Goal: Task Accomplishment & Management: Complete application form

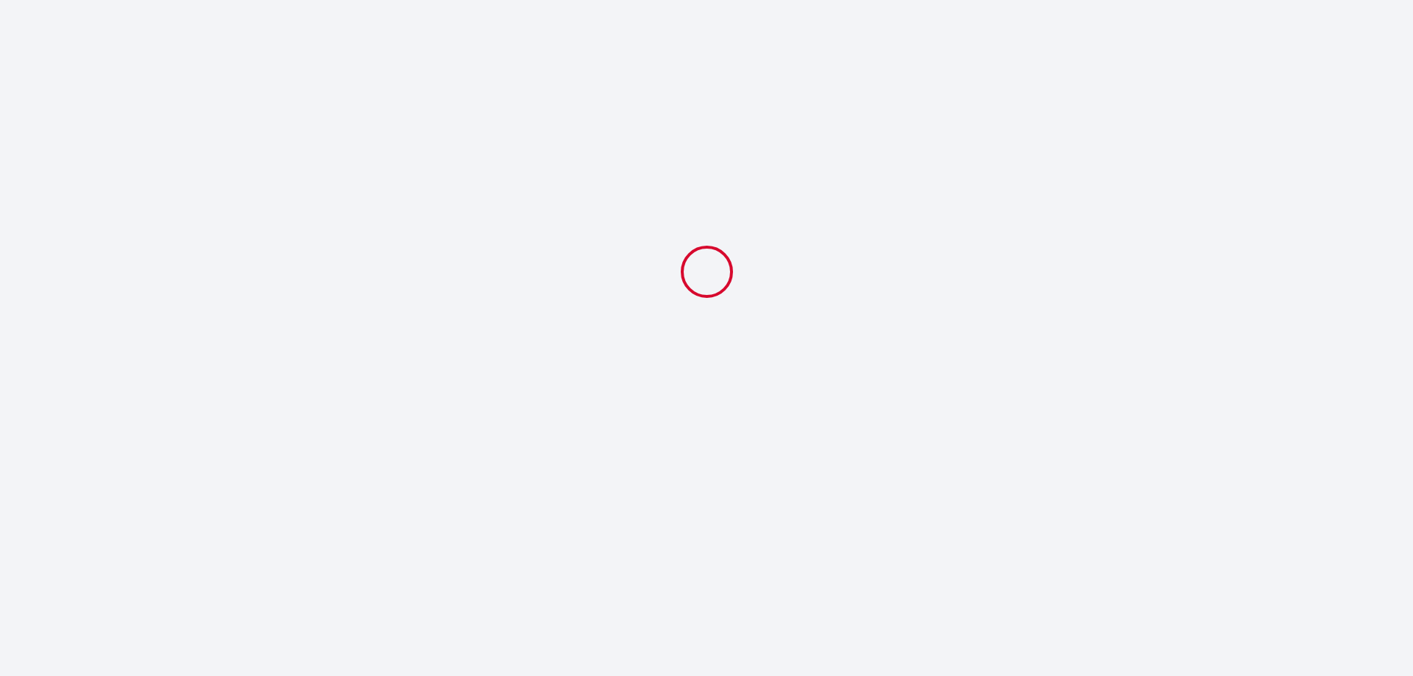
select select
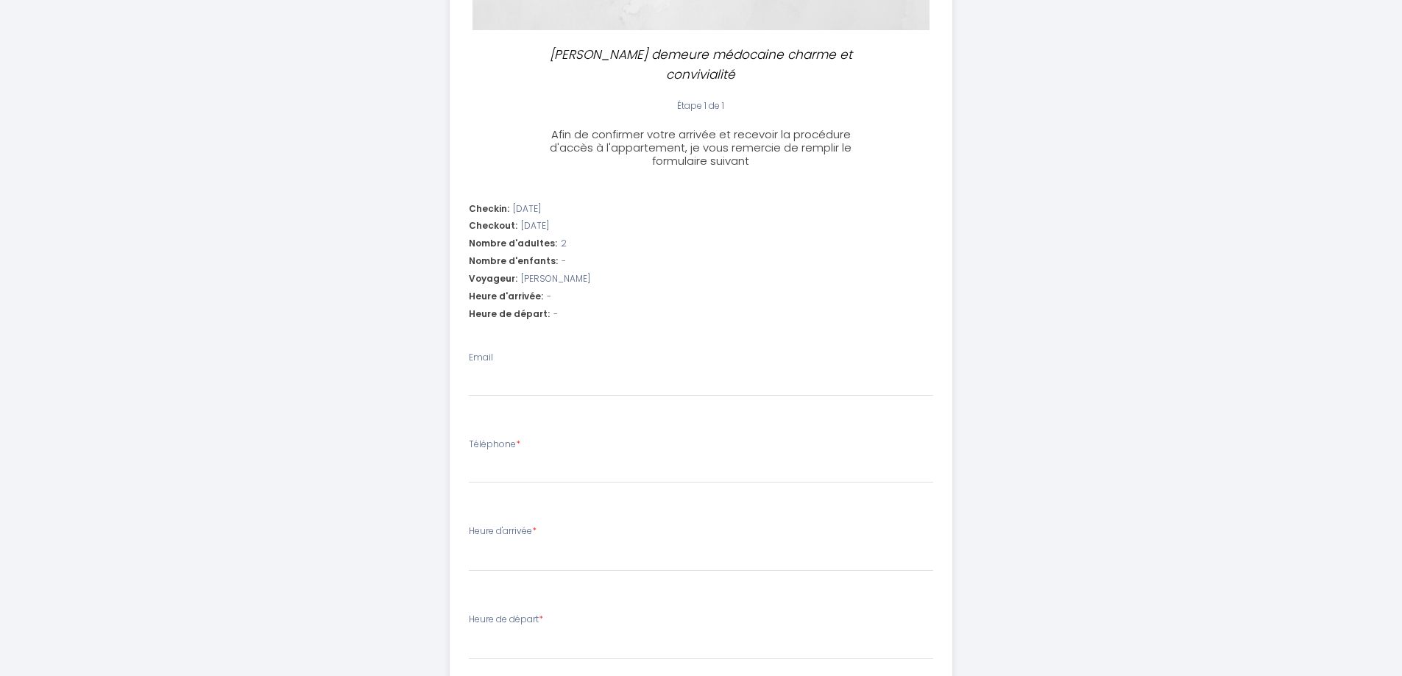
scroll to position [368, 0]
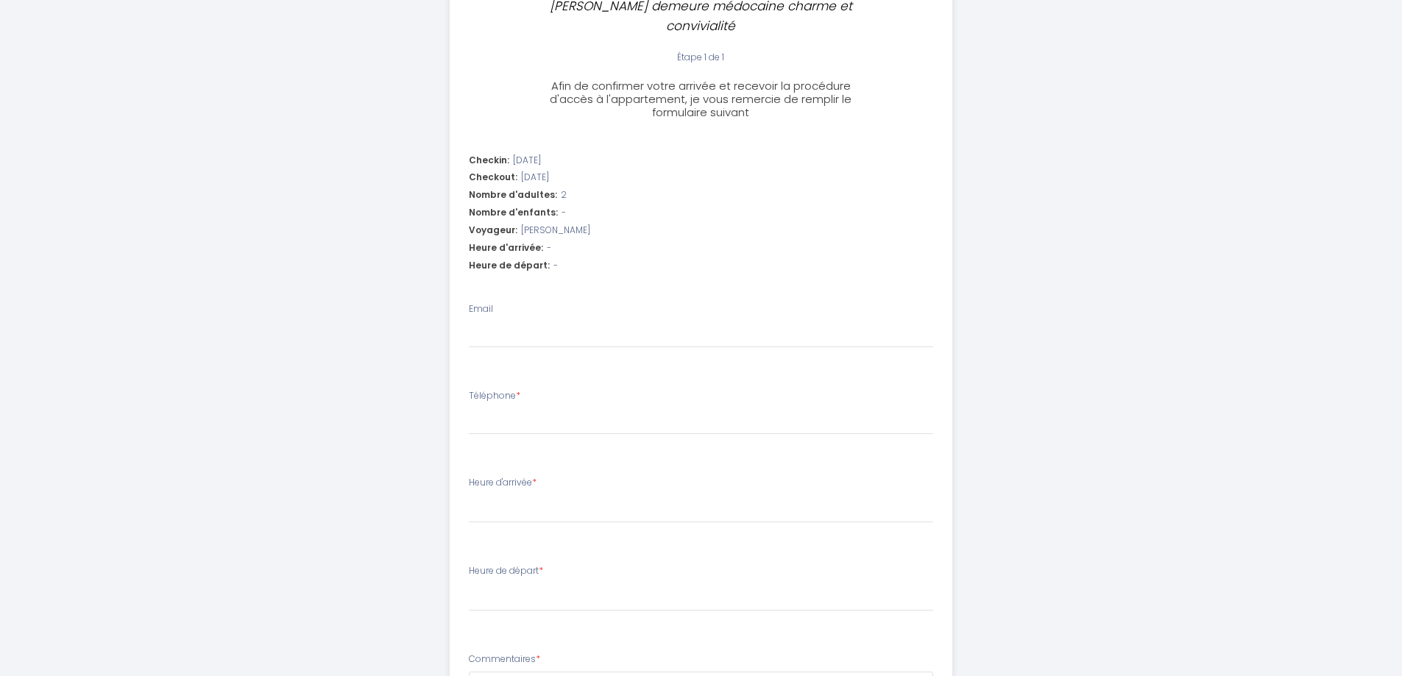
click at [520, 302] on div "Email" at bounding box center [701, 325] width 464 height 46
click at [527, 322] on input "Email" at bounding box center [701, 335] width 464 height 26
type input "[PERSON_NAME][EMAIL_ADDRESS][DOMAIN_NAME]"
type input "0678159399"
select select
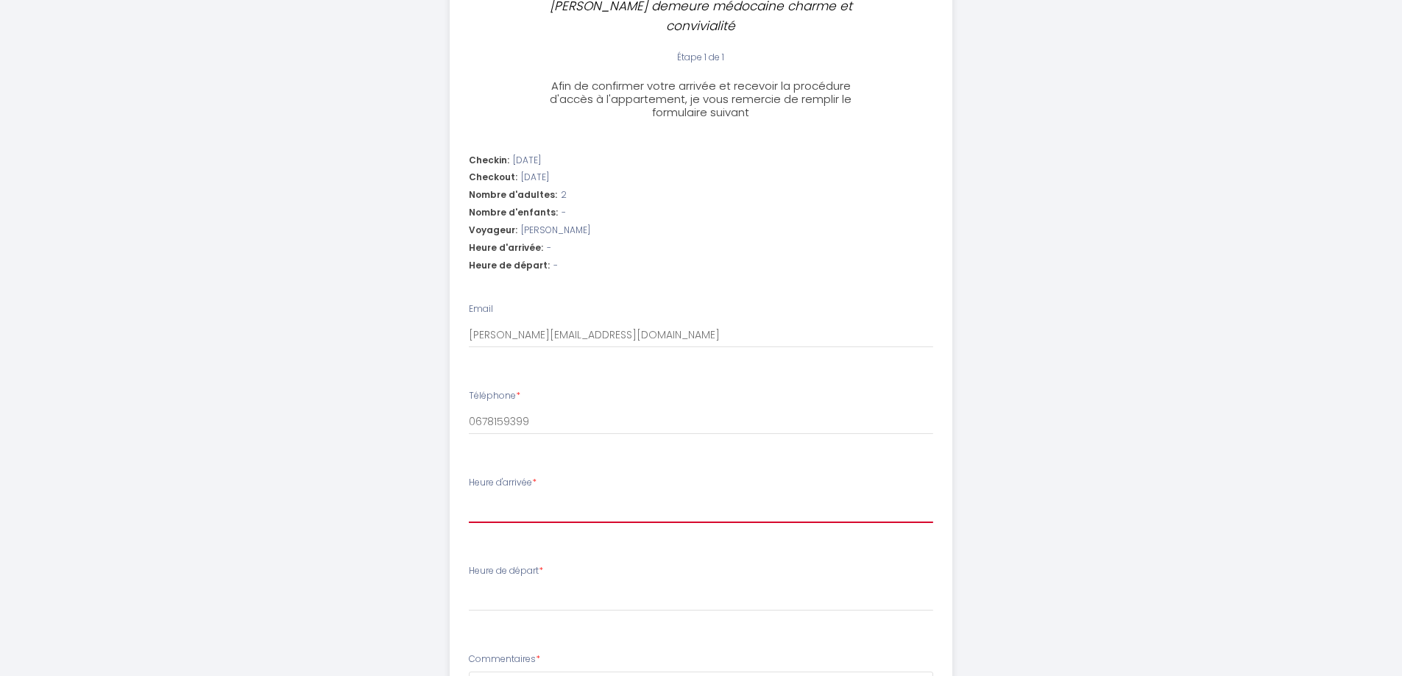
click at [562, 495] on select "17:00 17:30 18:00 18:30 19:00 19:30 20:00 20:30 21:00 21:30 22:00 22:30 23:00 2…" at bounding box center [701, 509] width 464 height 28
click at [196, 559] on div "belle demeure médocaine charme et convivialité Étape 1 de 1 Afin de confirmer v…" at bounding box center [701, 259] width 1402 height 1255
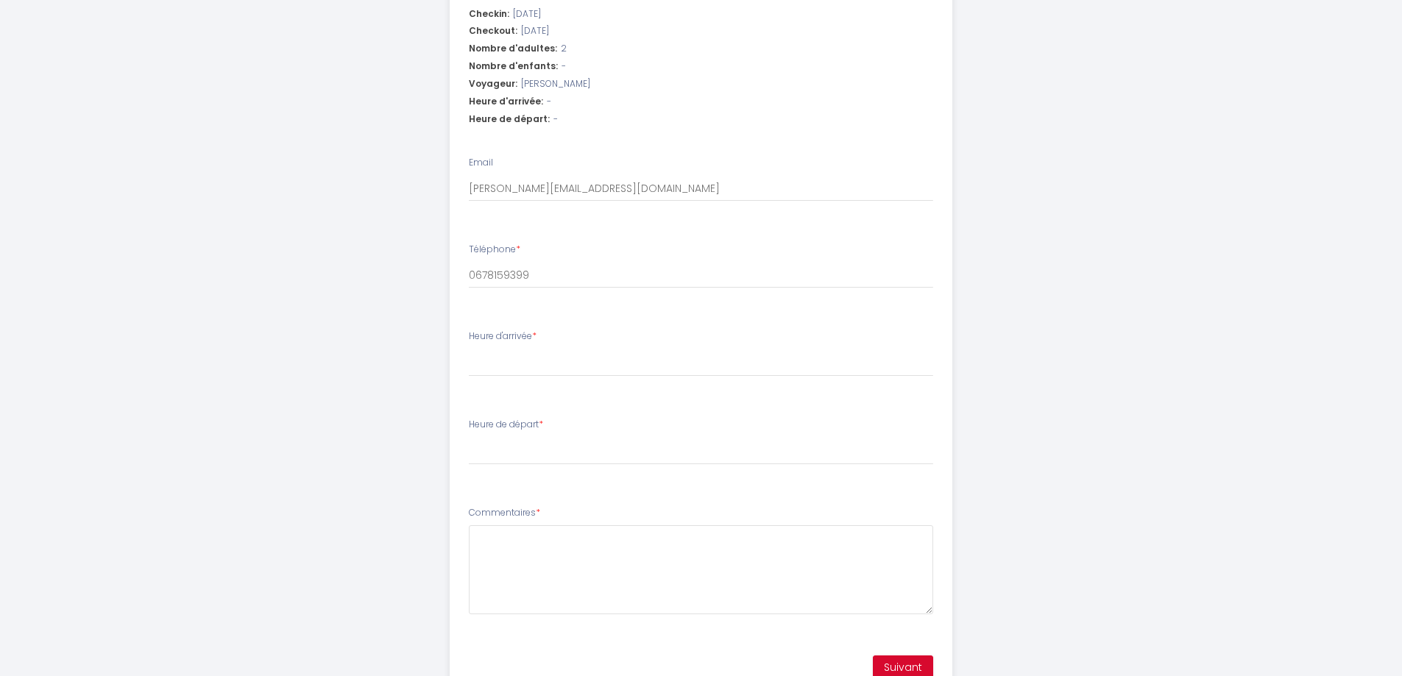
scroll to position [515, 0]
click at [503, 439] on select "00:00 00:30 01:00 01:30 02:00 02:30 03:00 03:30 04:00 04:30 05:00 05:30 06:00 0…" at bounding box center [701, 450] width 464 height 28
select select "08:00"
click at [469, 436] on select "00:00 00:30 01:00 01:30 02:00 02:30 03:00 03:30 04:00 04:30 05:00 05:30 06:00 0…" at bounding box center [701, 450] width 464 height 28
click at [276, 474] on div "belle demeure médocaine charme et convivialité Étape 1 de 1 Afin de confirmer v…" at bounding box center [701, 112] width 1402 height 1255
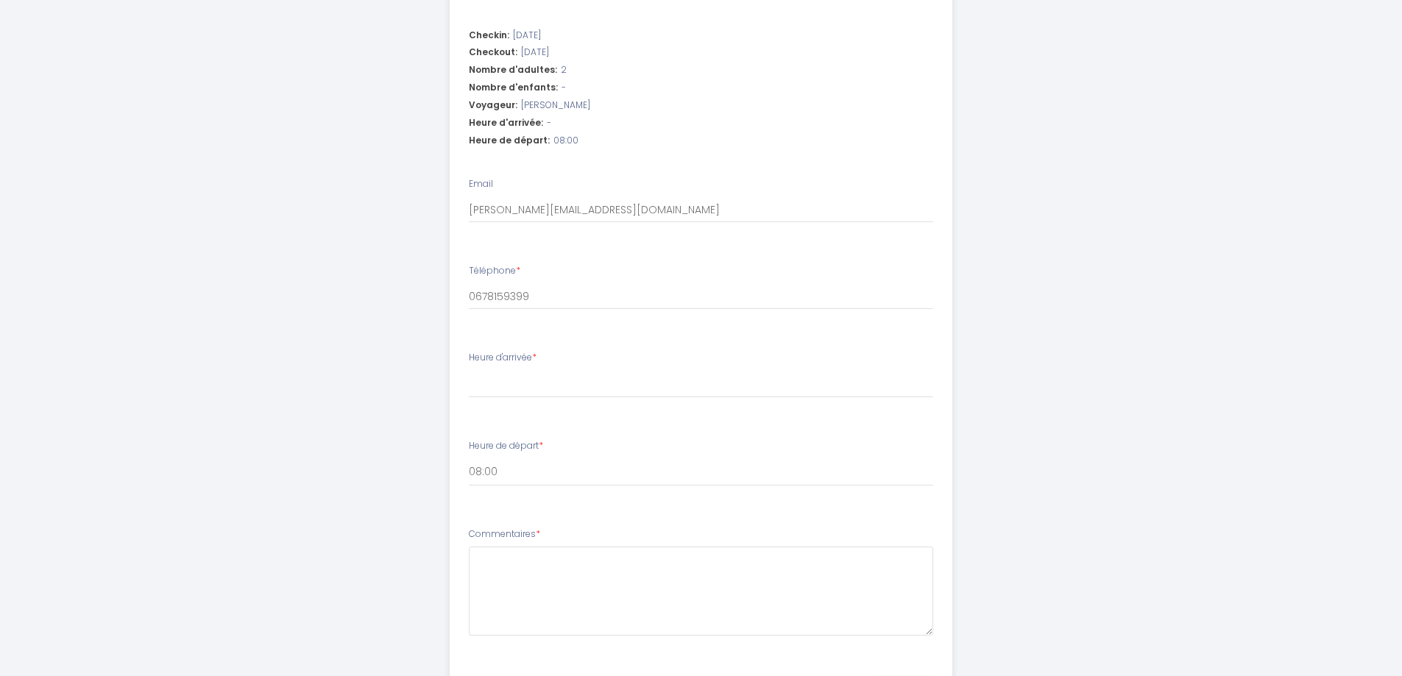
scroll to position [413, 0]
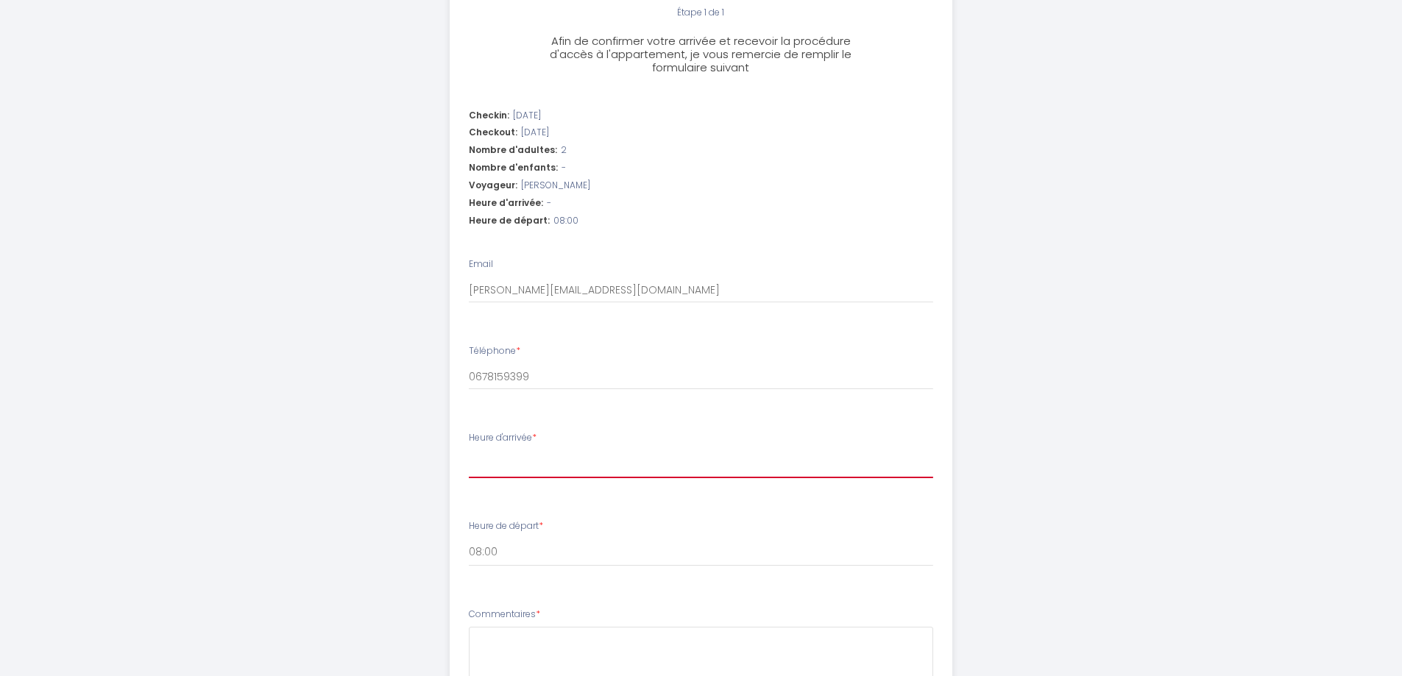
click at [561, 450] on select "17:00 17:30 18:00 18:30 19:00 19:30 20:00 20:30 21:00 21:30 22:00 22:30 23:00 2…" at bounding box center [701, 464] width 464 height 28
select select "17:30"
click at [469, 450] on select "17:00 17:30 18:00 18:30 19:00 19:30 20:00 20:30 21:00 21:30 22:00 22:30 23:00 2…" at bounding box center [701, 464] width 464 height 28
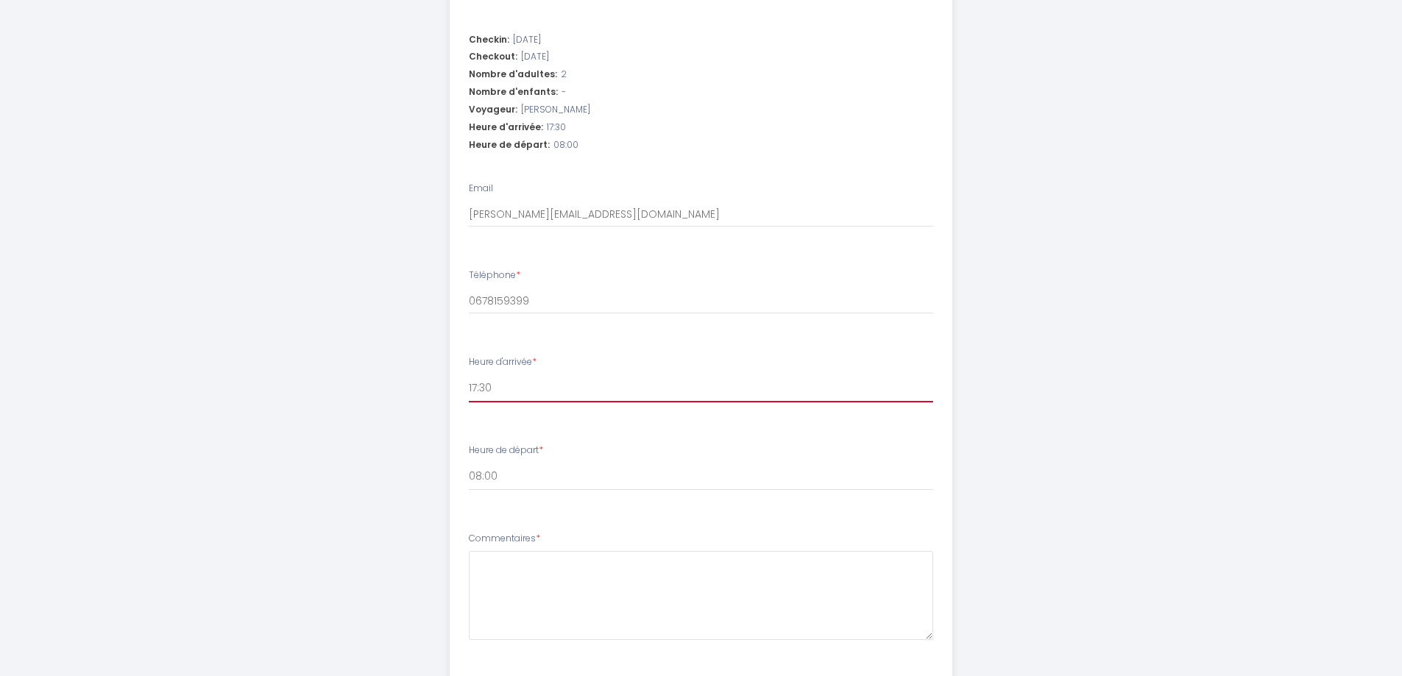
scroll to position [560, 0]
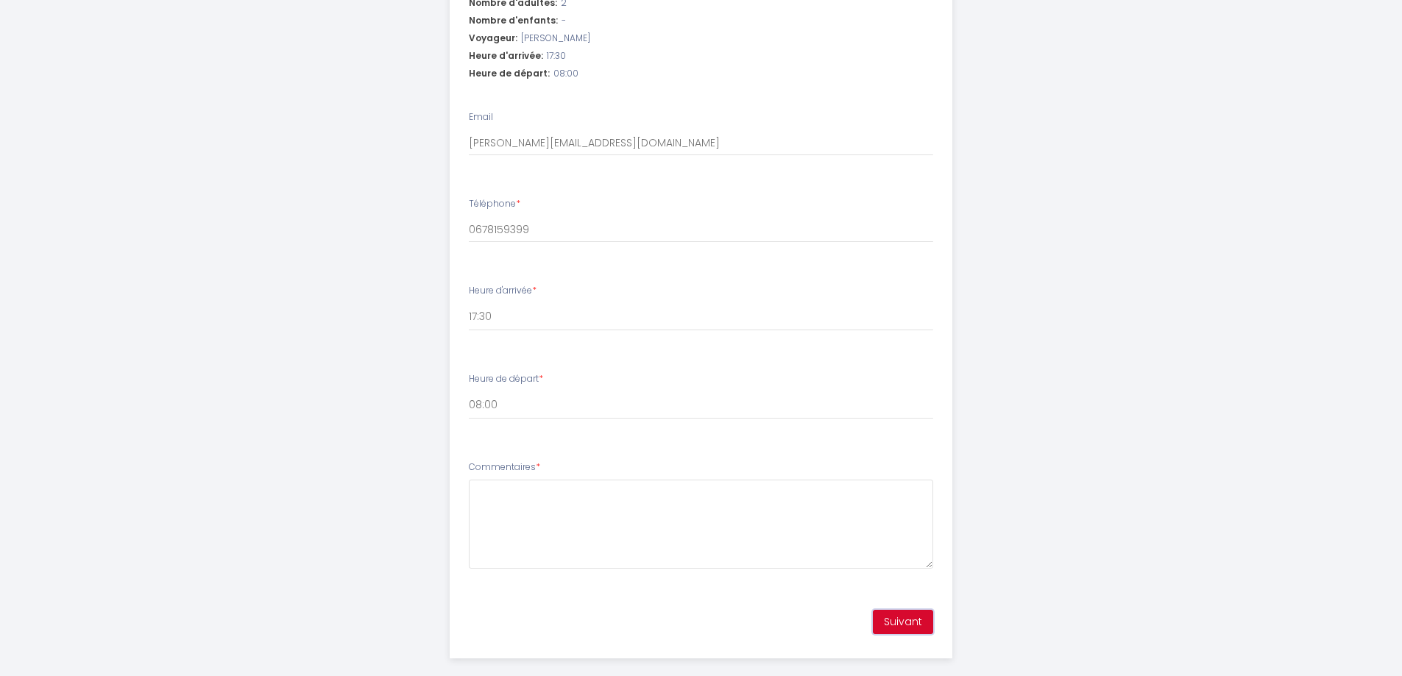
click at [893, 610] on button "Suivant" at bounding box center [903, 622] width 60 height 25
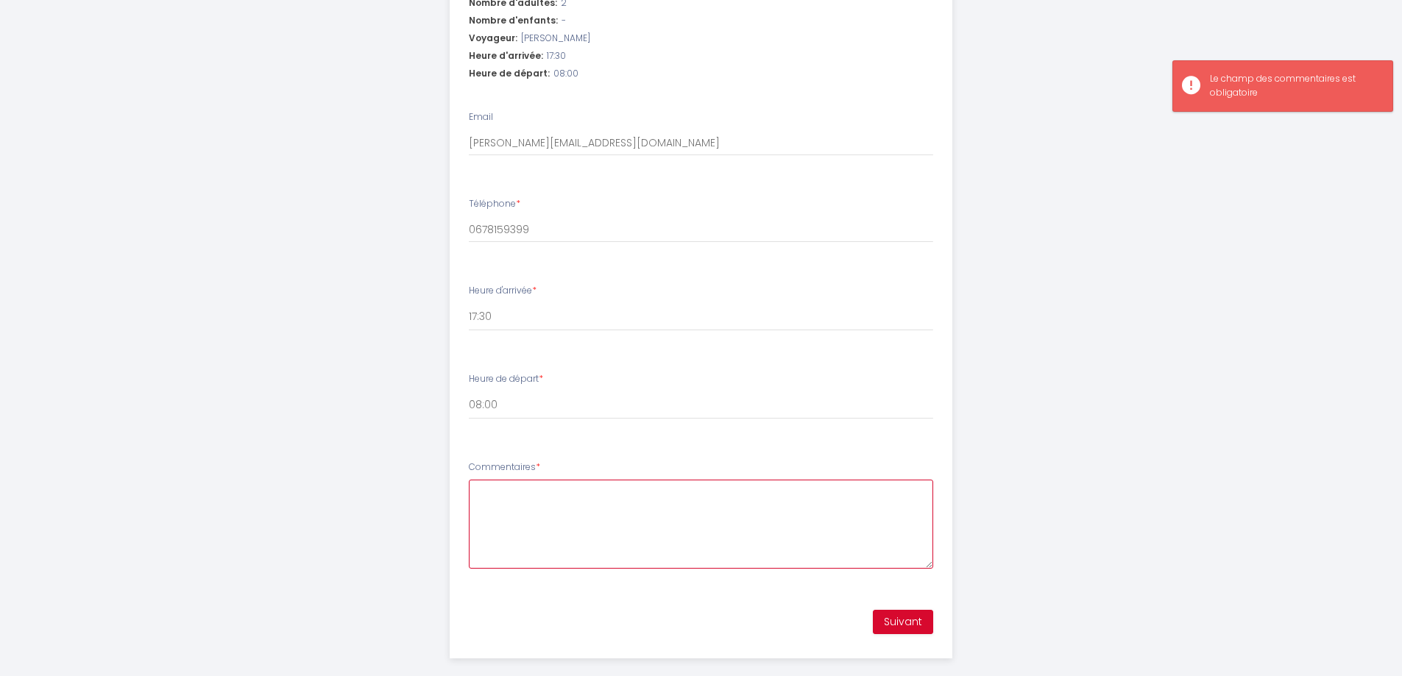
click at [647, 500] on textarea "Commentaires *" at bounding box center [701, 524] width 464 height 89
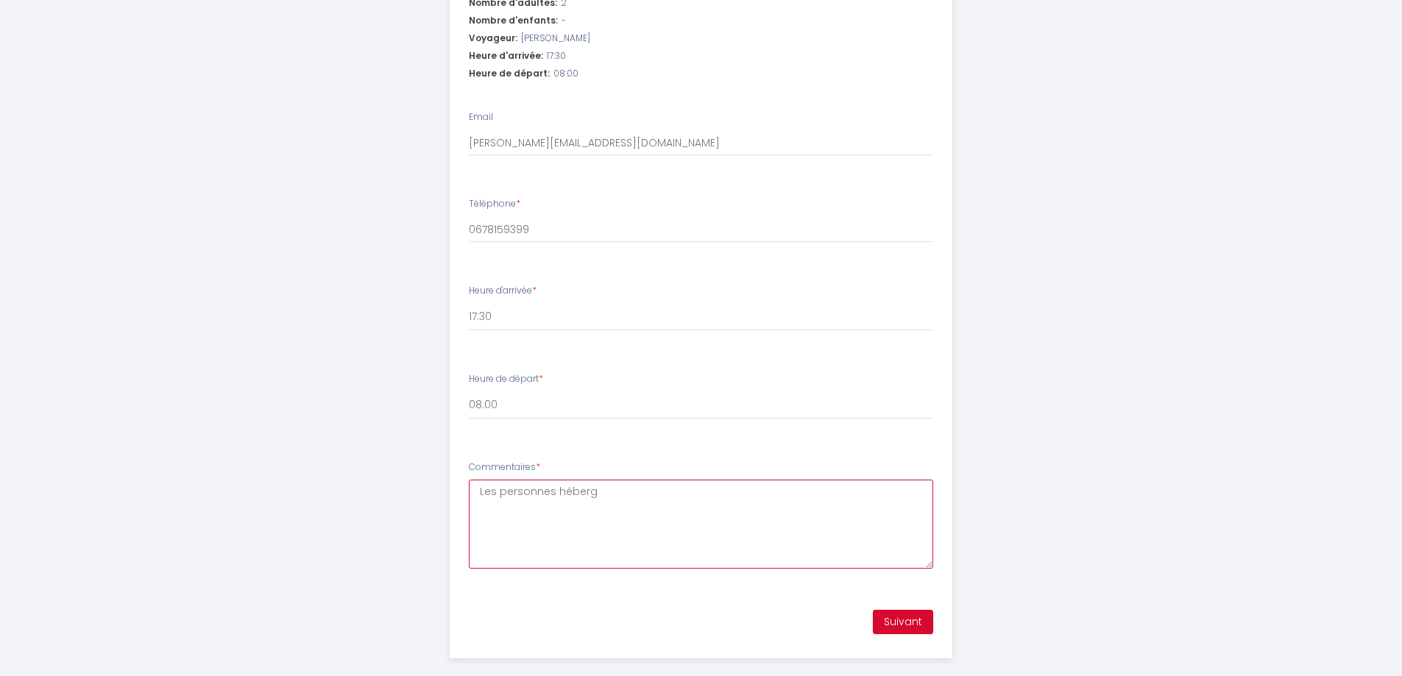
drag, startPoint x: 742, startPoint y: 482, endPoint x: 410, endPoint y: 513, distance: 333.3
click at [410, 513] on div "belle demeure médocaine charme et convivialité Étape 1 de 1 Afin de confirmer v…" at bounding box center [702, 67] width 754 height 1255
click at [690, 490] on textarea "Les personnes héberg" at bounding box center [701, 524] width 464 height 89
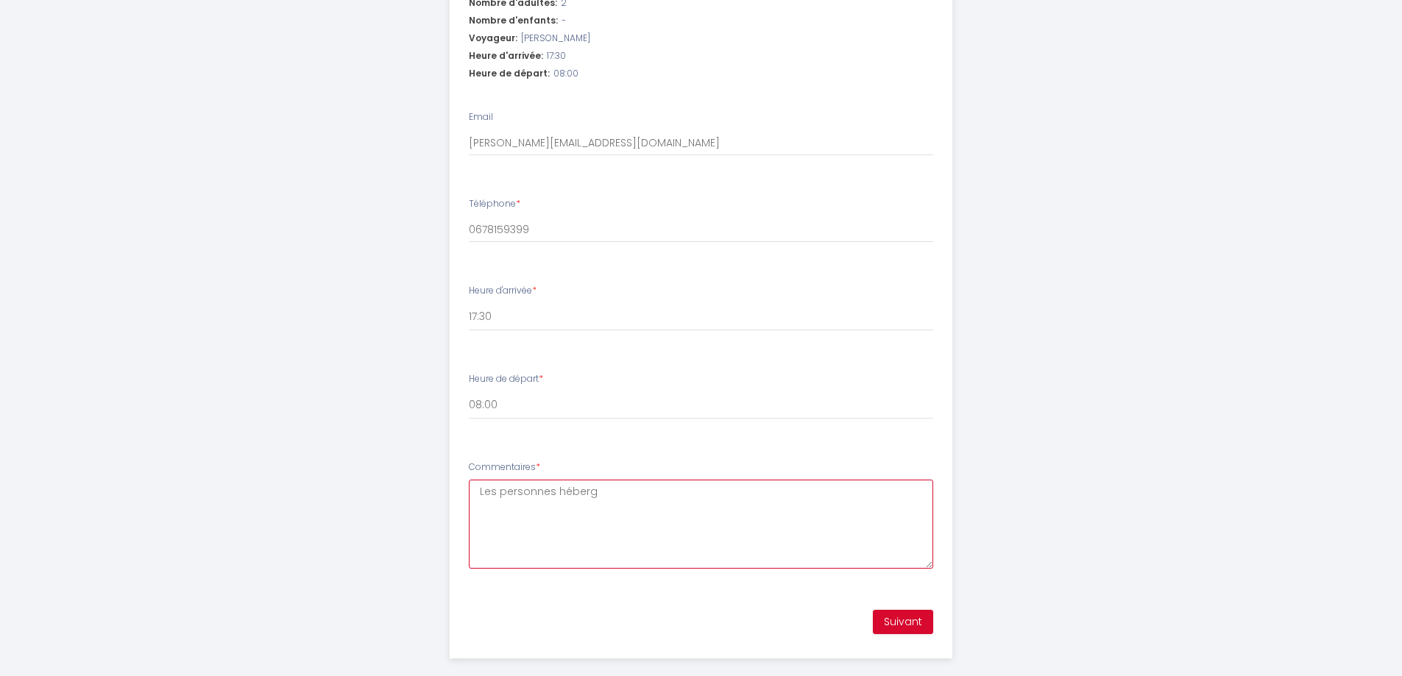
click at [635, 480] on textarea "Les personnes héberg" at bounding box center [701, 524] width 464 height 89
click at [587, 482] on textarea "BEGUIN [PERSON_NAME] Loic" at bounding box center [701, 524] width 464 height 89
click at [481, 480] on textarea "BEGUIN [PERSON_NAME] Loic" at bounding box center [701, 524] width 464 height 89
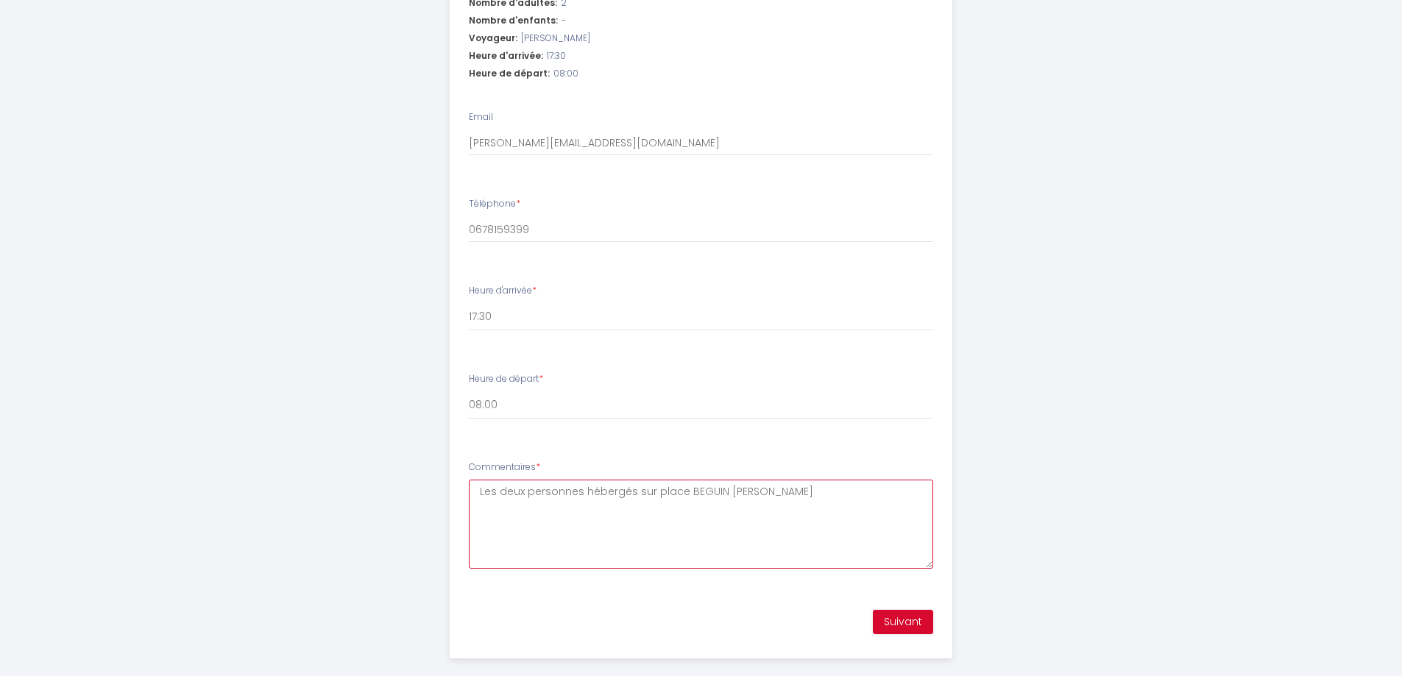
click at [628, 480] on textarea "Les deux personnes hébergés sur place BEGUIN [PERSON_NAME]" at bounding box center [701, 524] width 464 height 89
click at [687, 480] on textarea "Les deux personnes hébergées sur place BEGUIN [PERSON_NAME]" at bounding box center [701, 524] width 464 height 89
click at [724, 480] on textarea "Les deux personnes hébergées sur place BEGUIN [PERSON_NAME]" at bounding box center [701, 524] width 464 height 89
click at [721, 480] on textarea "Les deux personnes hébergées sur place BEGUIN [PERSON_NAME]" at bounding box center [701, 524] width 464 height 89
click at [572, 488] on textarea "Les deux personnes hébergées sur place seront : BEGUIN [PERSON_NAME]" at bounding box center [701, 524] width 464 height 89
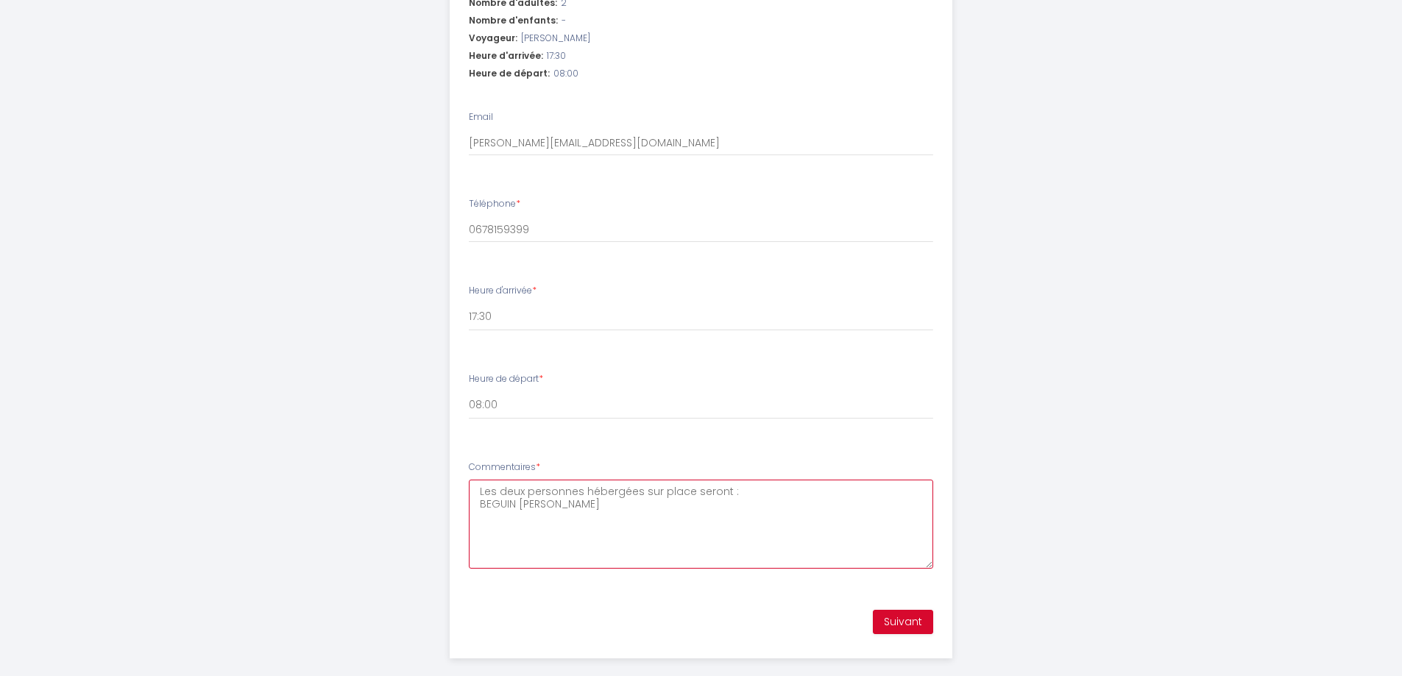
click at [581, 499] on textarea "Les deux personnes hébergées sur place seront : BEGUIN [PERSON_NAME]" at bounding box center [701, 524] width 464 height 89
click at [481, 481] on textarea "Les deux personnes hébergées sur place seront : BEGUIN [PERSON_NAME]" at bounding box center [701, 524] width 464 height 89
click at [481, 496] on textarea "Les deux personnes hébergées sur place seront : [PERSON_NAME] [PERSON_NAME]" at bounding box center [701, 524] width 464 height 89
click at [645, 480] on textarea "Les deux personnes hébergées sur place seront : [PERSON_NAME] [PERSON_NAME]" at bounding box center [701, 524] width 464 height 89
click at [573, 497] on textarea "Les deux personnes hébergées sur place seront : [PERSON_NAME] [PERSON_NAME]" at bounding box center [701, 524] width 464 height 89
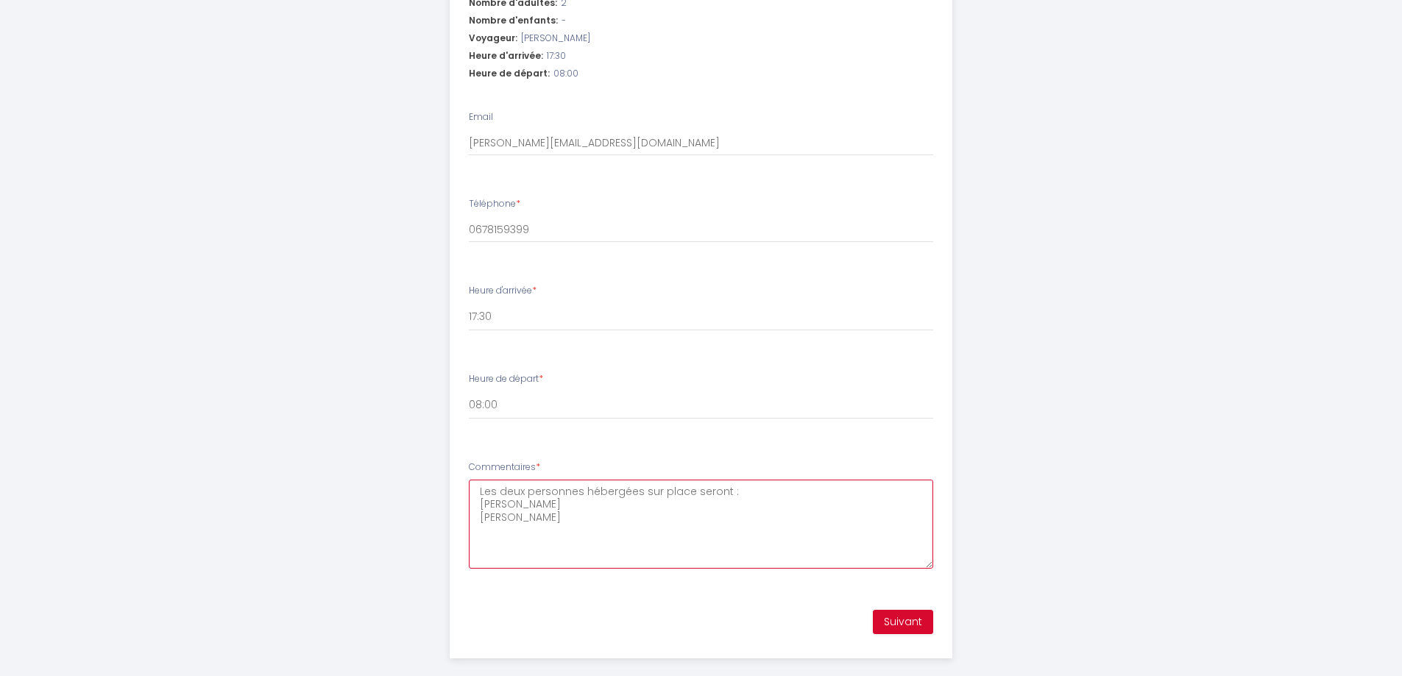
click at [591, 500] on textarea "Les deux personnes hébergées sur place seront : [PERSON_NAME] [PERSON_NAME]" at bounding box center [701, 524] width 464 height 89
click at [581, 486] on textarea "Les deux personnes hébergées sur place seront : [PERSON_NAME] [PERSON_NAME]" at bounding box center [701, 524] width 464 height 89
click at [631, 487] on textarea "Les deux personnes hébergées sur place seront : [PERSON_NAME] [PERSON_NAME]" at bounding box center [701, 524] width 464 height 89
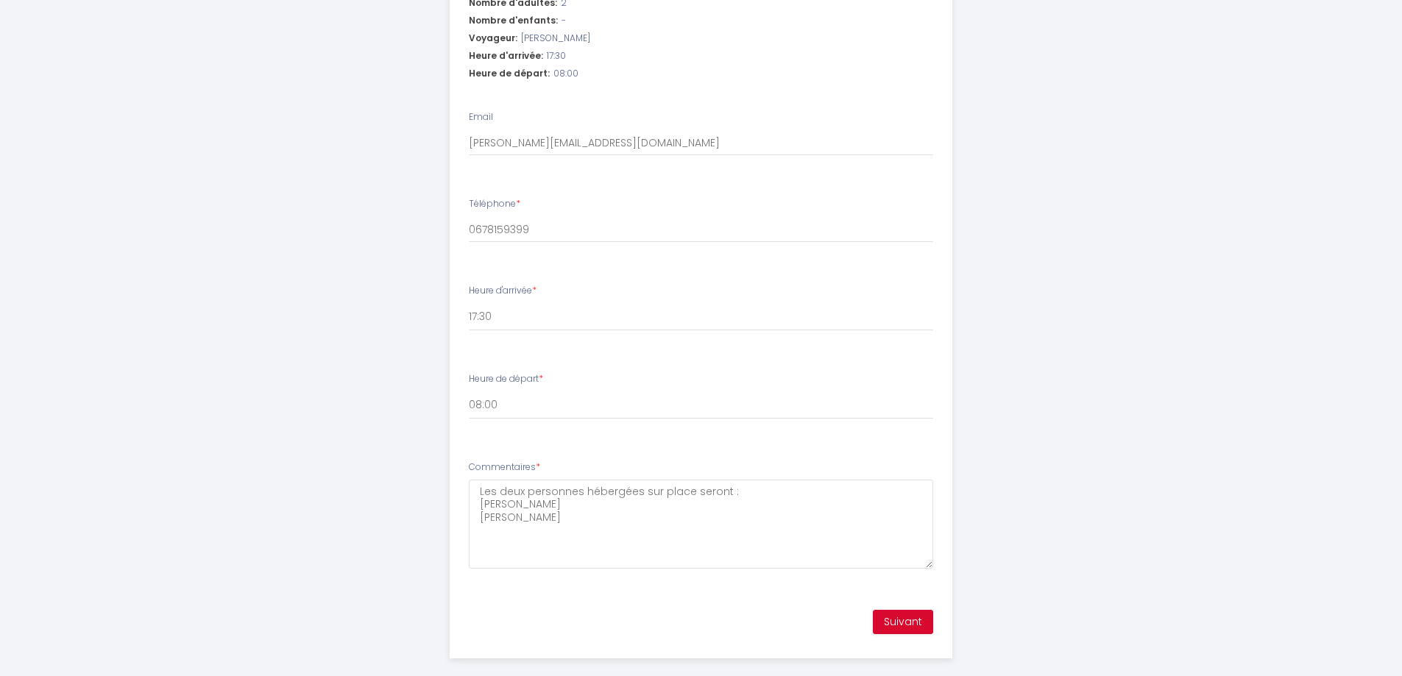
click at [823, 461] on div "Commentaires * Les deux personnes hébergées sur place seront : [PERSON_NAME] [P…" at bounding box center [701, 515] width 464 height 108
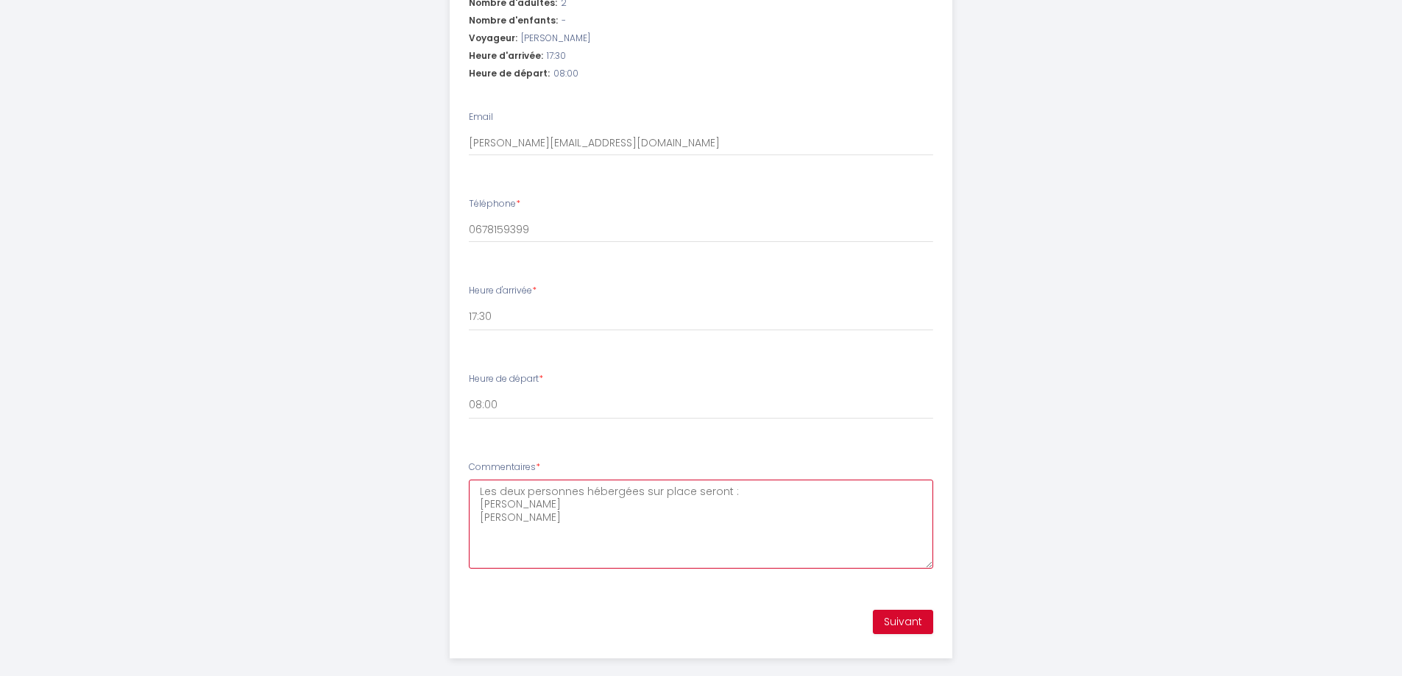
click at [826, 480] on textarea "Les deux personnes hébergées sur place seront : [PERSON_NAME] [PERSON_NAME]" at bounding box center [701, 524] width 464 height 89
click at [820, 481] on textarea "Les deux personnes hébergées sur place seront : [PERSON_NAME] [PERSON_NAME]" at bounding box center [701, 524] width 464 height 89
click at [791, 480] on textarea "Les deux personnes hébergées sur place seront : [PERSON_NAME] [PERSON_NAME]" at bounding box center [701, 524] width 464 height 89
click at [761, 495] on textarea "Les deux personnes hébergées sur place seront : [PERSON_NAME] [PERSON_NAME]" at bounding box center [701, 524] width 464 height 89
click at [710, 485] on textarea "Les deux personnes hébergées sur place seront : [PERSON_NAME] [PERSON_NAME]" at bounding box center [701, 524] width 464 height 89
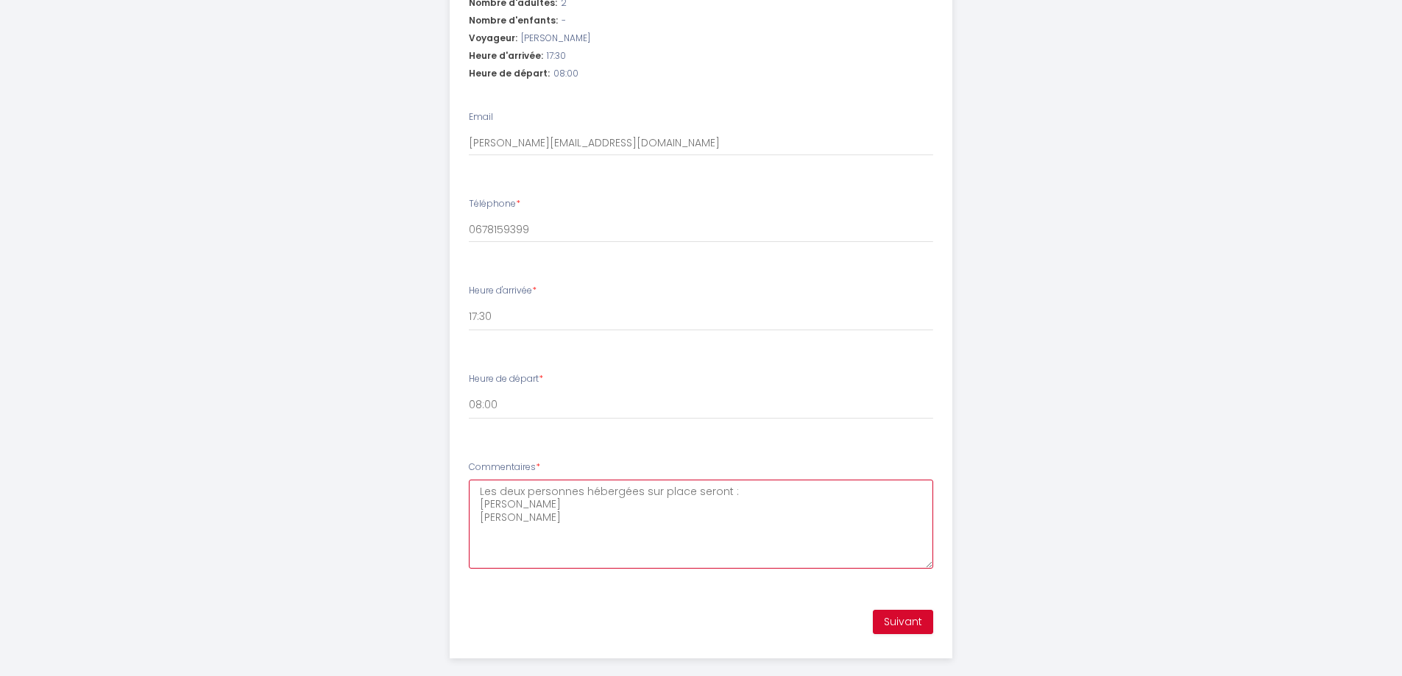
click at [717, 497] on textarea "Les deux personnes hébergées sur place seront : [PERSON_NAME] [PERSON_NAME]" at bounding box center [701, 524] width 464 height 89
click at [748, 480] on textarea "Les deux personnes hébergées sur place seront : [PERSON_NAME] [PERSON_NAME]" at bounding box center [701, 524] width 464 height 89
click at [682, 486] on textarea "Les deux personnes hébergées sur place seront : [PERSON_NAME] [PERSON_NAME]" at bounding box center [701, 524] width 464 height 89
click at [684, 493] on textarea "Les deux personnes hébergées sur place seront : [PERSON_NAME] [PERSON_NAME]" at bounding box center [701, 524] width 464 height 89
click at [756, 480] on textarea "Les deux personnes hébergées sur place seront : [PERSON_NAME] [PERSON_NAME]" at bounding box center [701, 524] width 464 height 89
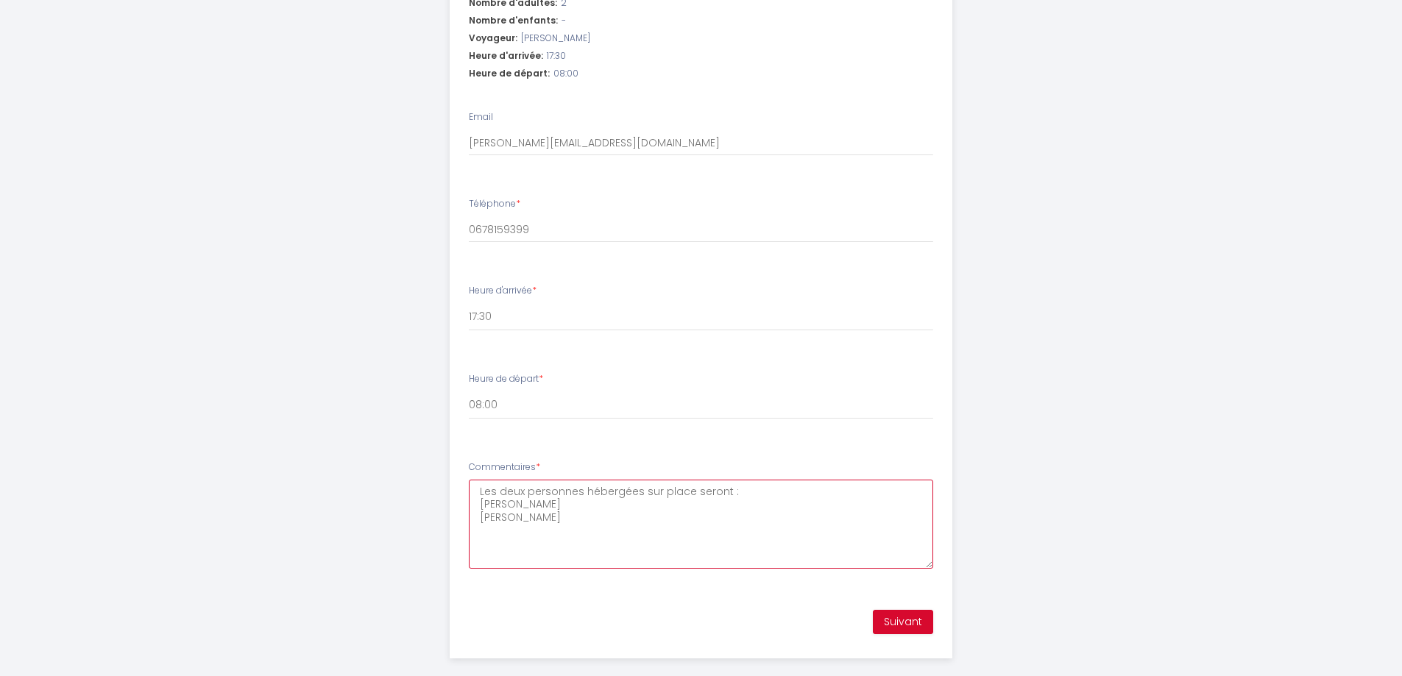
click at [633, 483] on textarea "Les deux personnes hébergées sur place seront : [PERSON_NAME] [PERSON_NAME]" at bounding box center [701, 524] width 464 height 89
click at [633, 492] on textarea "Les deux personnes hébergées sur place seront : [PERSON_NAME] [PERSON_NAME]" at bounding box center [701, 524] width 464 height 89
click at [616, 488] on textarea "Les deux personnes hébergées sur place seront : [PERSON_NAME] [PERSON_NAME]" at bounding box center [701, 524] width 464 height 89
click at [613, 487] on textarea "Les deux personnes hébergées sur place seront : [PERSON_NAME] [PERSON_NAME]" at bounding box center [701, 524] width 464 height 89
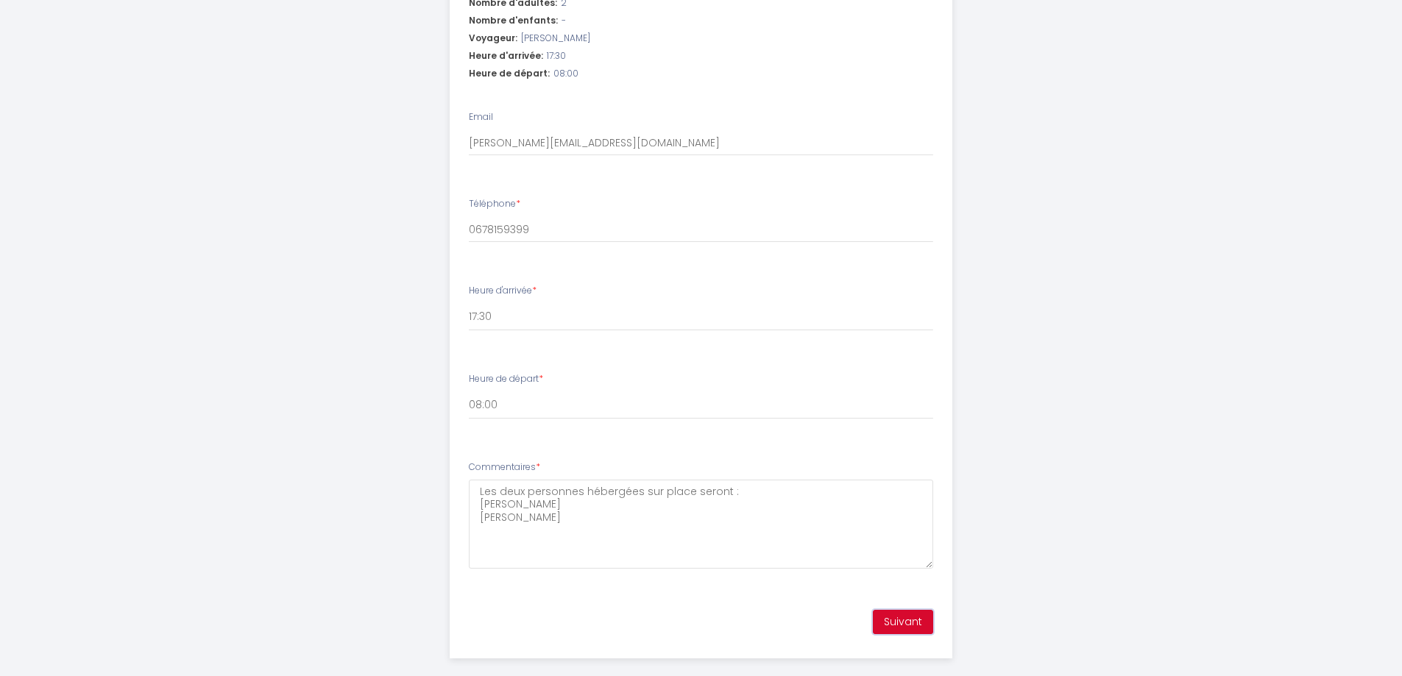
drag, startPoint x: 921, startPoint y: 610, endPoint x: 586, endPoint y: 509, distance: 349.7
click at [586, 509] on div "Étape 1 de 1 Afin de confirmer votre arrivée et recevoir la procédure d'accès à…" at bounding box center [700, 251] width 501 height 785
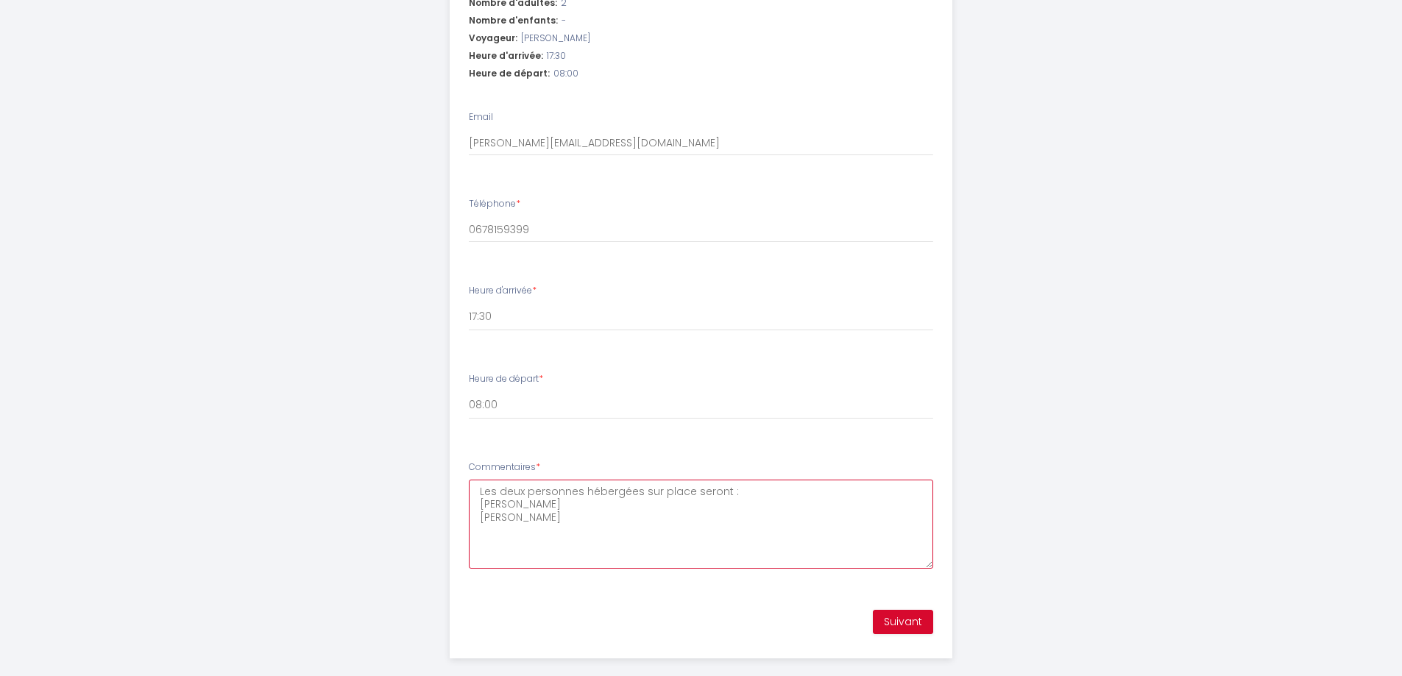
click at [586, 509] on textarea "Les deux personnes hébergées sur place seront : [PERSON_NAME] [PERSON_NAME]" at bounding box center [701, 524] width 464 height 89
click at [656, 480] on textarea "Les deux personnes hébergées sur place seront : [PERSON_NAME] [PERSON_NAME] Il …" at bounding box center [701, 524] width 464 height 89
click at [659, 487] on textarea "Les deux personnes hébergées sur place seront : [PERSON_NAME] [PERSON_NAME] Il …" at bounding box center [701, 524] width 464 height 89
type textarea "Les deux personnes hébergées sur place seront : [PERSON_NAME] [PERSON_NAME] Il …"
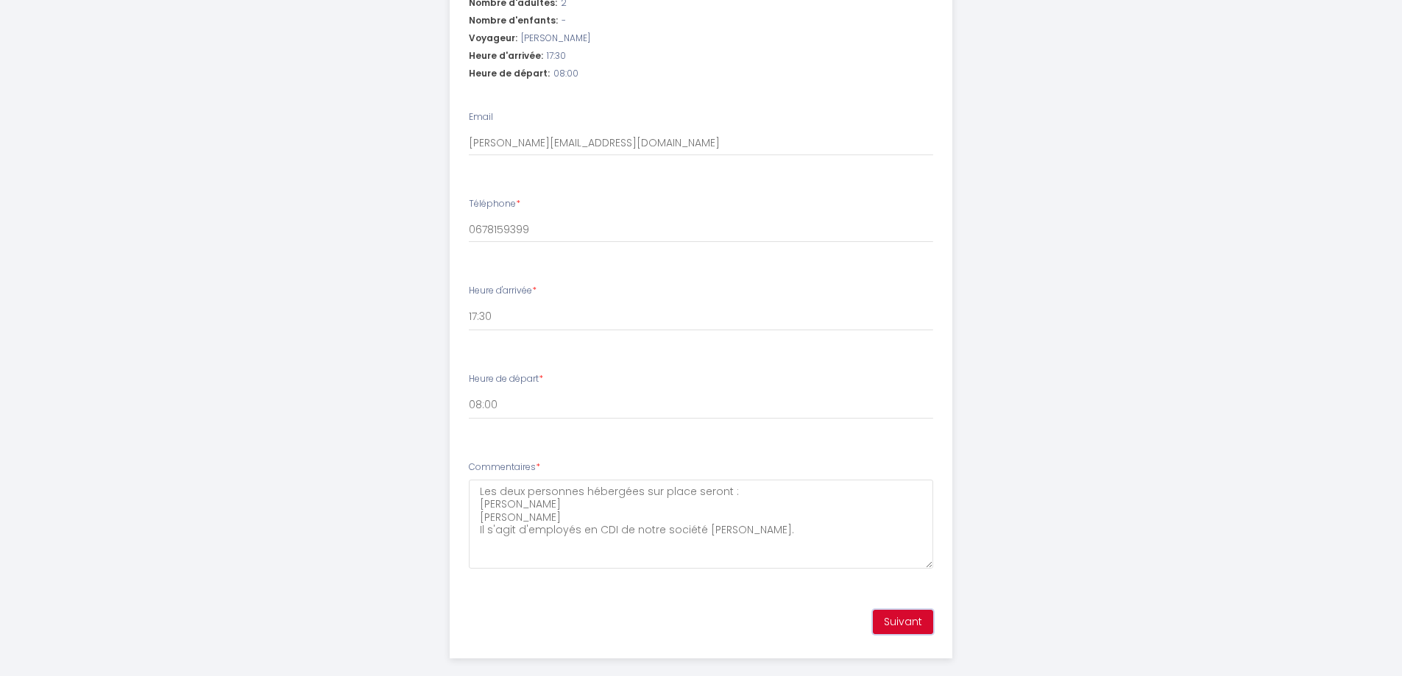
click at [911, 610] on button "Suivant" at bounding box center [903, 622] width 60 height 25
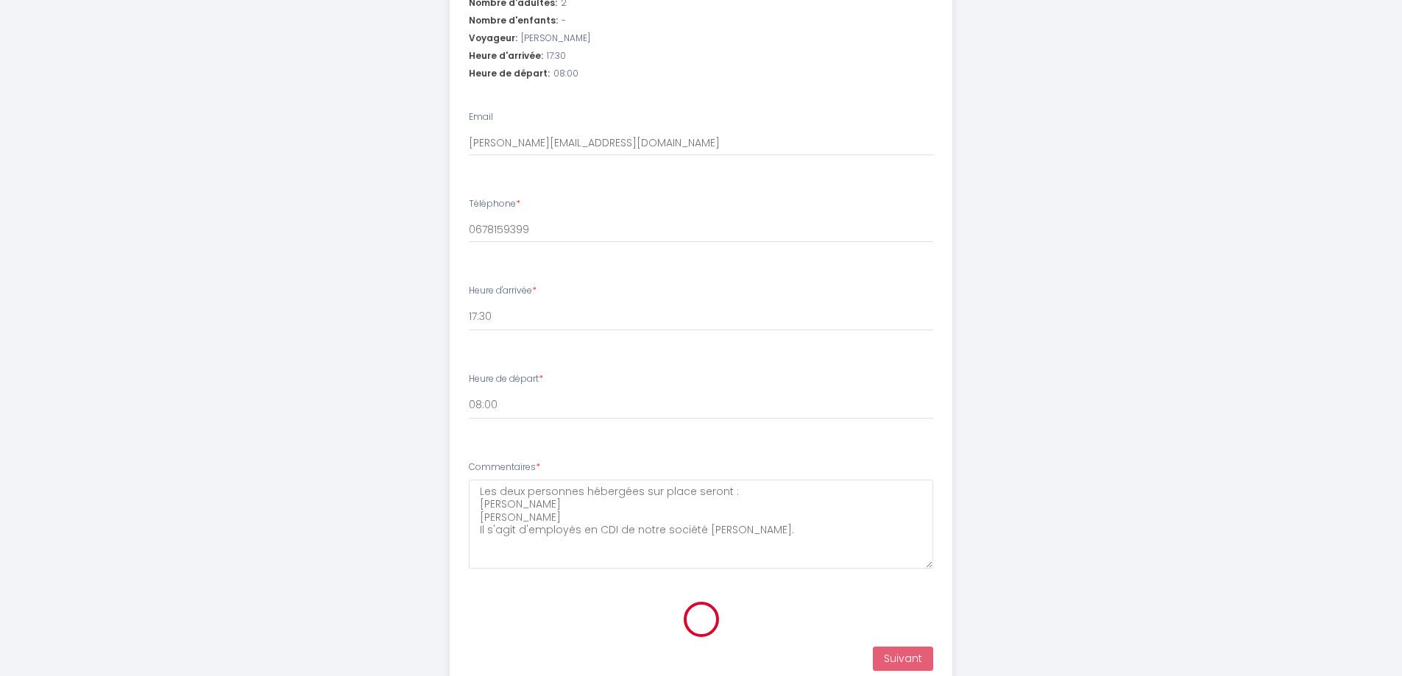
scroll to position [157, 0]
